Goal: Task Accomplishment & Management: Manage account settings

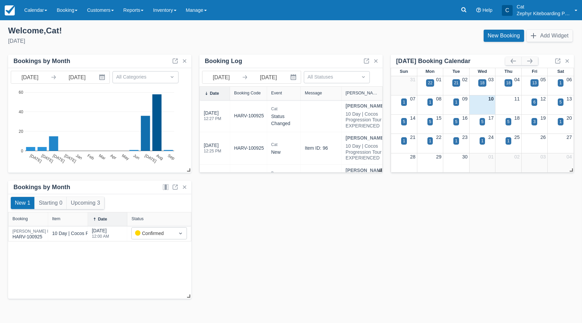
scroll to position [51, 0]
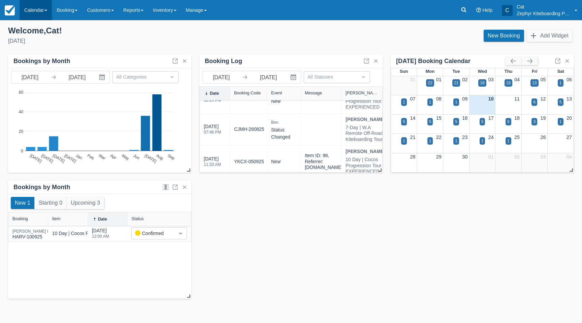
click at [45, 12] on link "Calendar" at bounding box center [36, 10] width 32 height 20
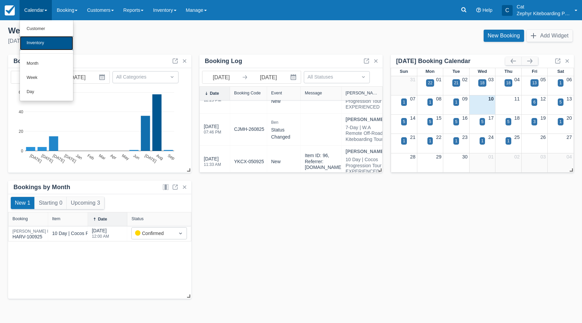
click at [39, 42] on link "Inventory" at bounding box center [46, 43] width 53 height 14
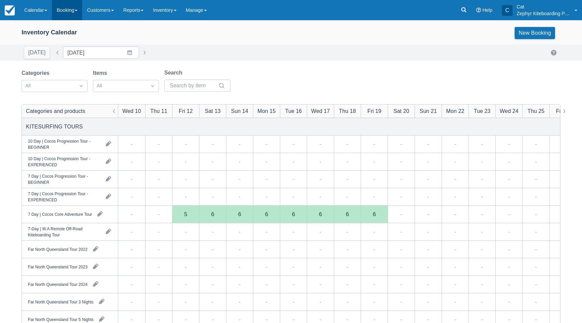
click at [71, 12] on link "Booking" at bounding box center [67, 10] width 30 height 20
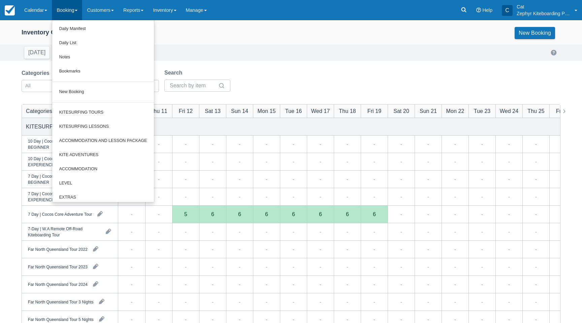
click at [71, 12] on link "Booking" at bounding box center [67, 10] width 30 height 20
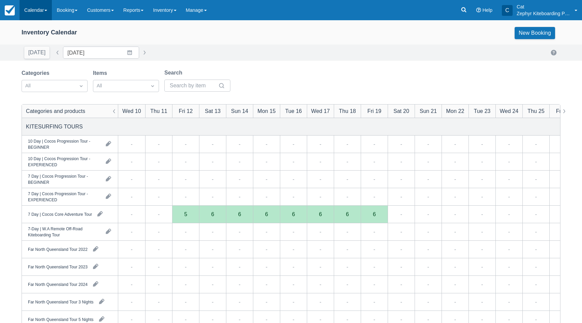
click at [42, 14] on link "Calendar" at bounding box center [36, 10] width 32 height 20
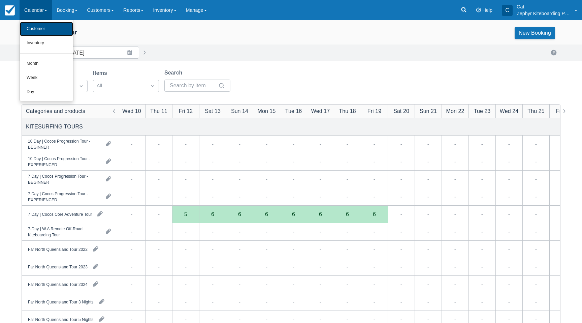
click at [41, 31] on link "Customer" at bounding box center [46, 29] width 53 height 14
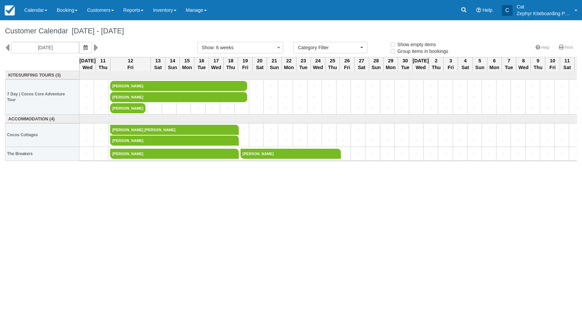
select select
click at [79, 44] on button "button" at bounding box center [85, 47] width 13 height 11
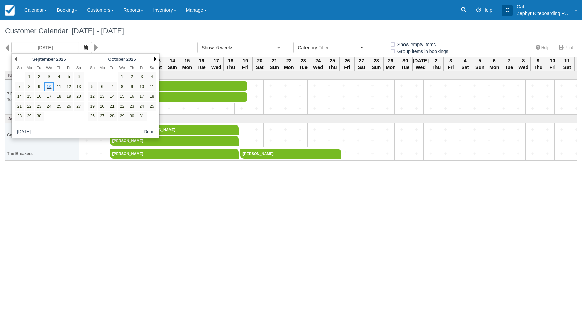
click at [155, 59] on link "Next" at bounding box center [155, 58] width 3 height 5
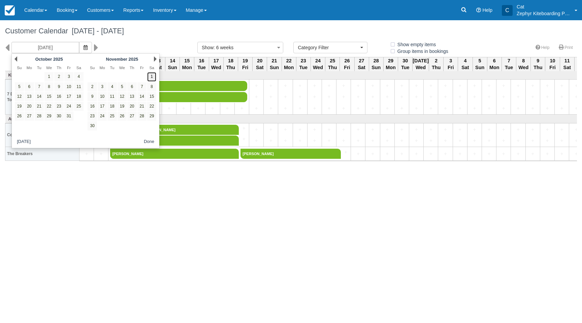
click at [151, 76] on link "1" at bounding box center [151, 76] width 9 height 9
type input "[DATE]"
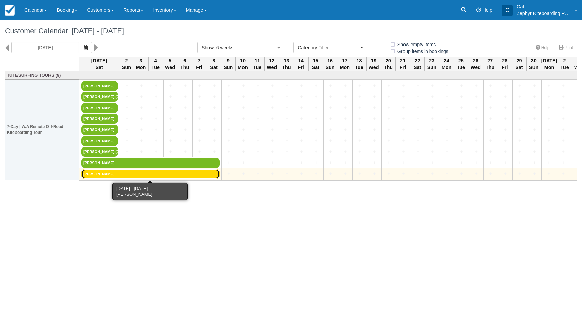
click at [100, 175] on link "[PERSON_NAME]" at bounding box center [150, 174] width 139 height 10
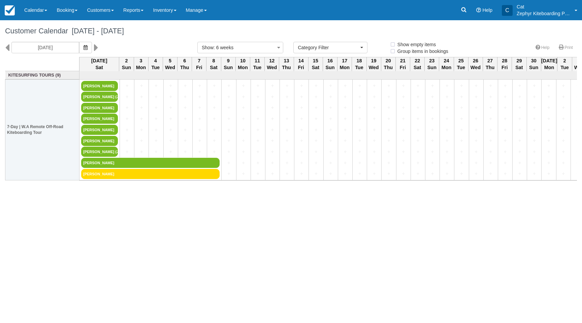
select select
